Goal: Check status: Check status

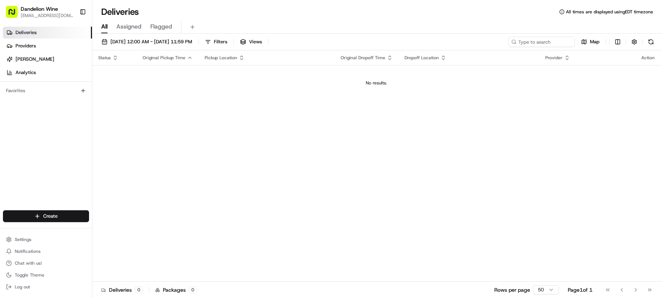
click at [205, 171] on div "Status Original Pickup Time Pickup Location Original Dropoff Time Dropoff Locat…" at bounding box center [376, 165] width 568 height 231
click at [121, 43] on span "[DATE] 12:00 AM - [DATE] 11:59 PM" at bounding box center [152, 41] width 82 height 7
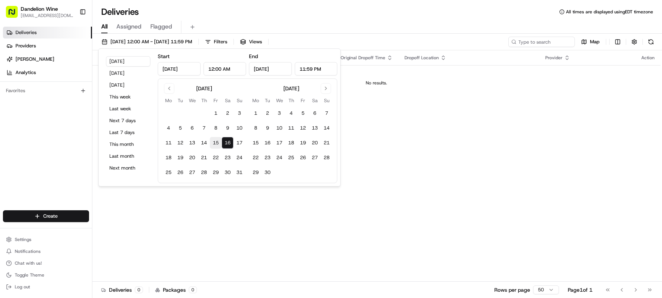
click at [215, 145] on button "15" at bounding box center [216, 143] width 12 height 12
type input "[DATE]"
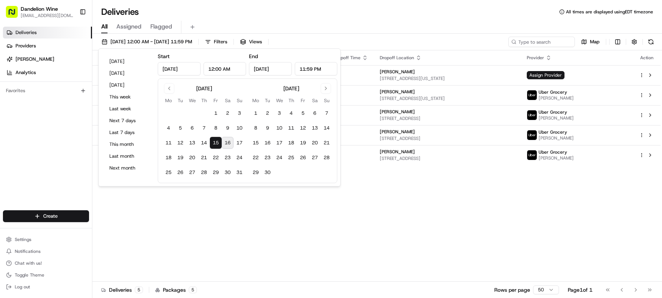
click at [347, 10] on div "Deliveries All times are displayed using EDT timezone" at bounding box center [377, 12] width 570 height 12
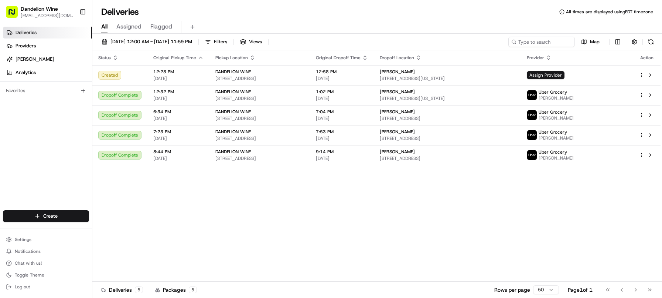
click at [385, 204] on div "Status Original Pickup Time Pickup Location Original Dropoff Time Dropoff Locat…" at bounding box center [376, 165] width 568 height 231
